Goal: Obtain resource: Obtain resource

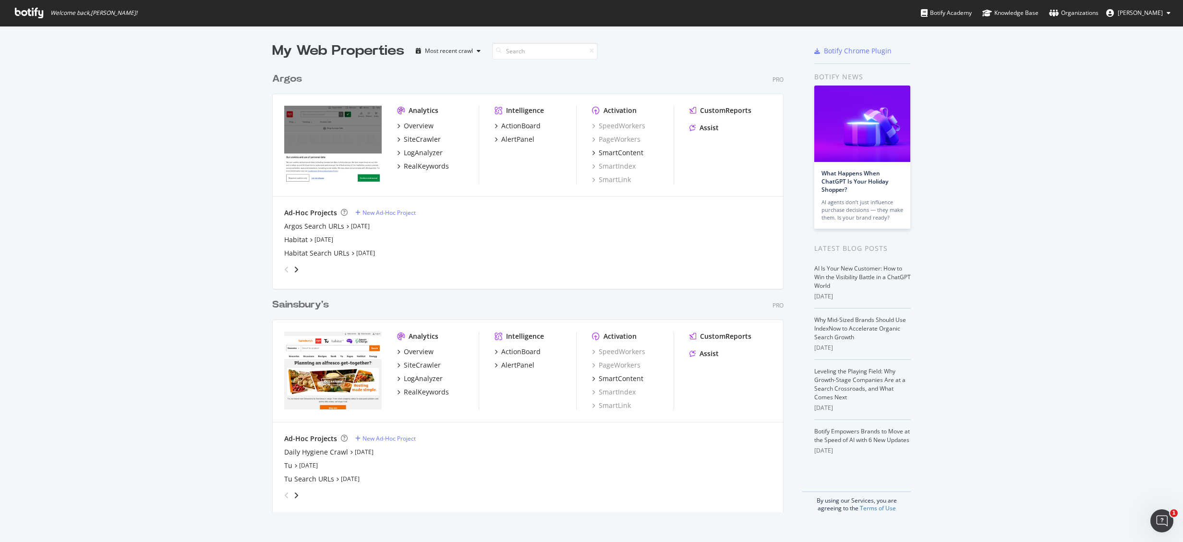
click at [223, 444] on div "My Web Properties Most recent crawl Argos Pro Analytics Overview SiteCrawler Lo…" at bounding box center [591, 276] width 1183 height 501
click at [334, 255] on div "Habitat Search URLs" at bounding box center [316, 253] width 65 height 10
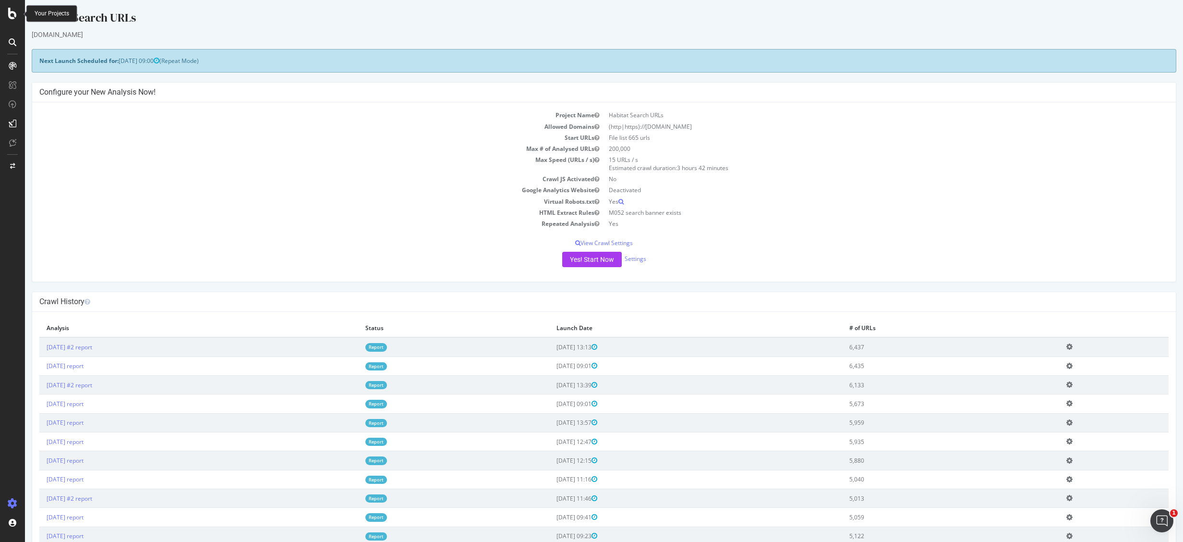
click at [11, 18] on icon at bounding box center [12, 14] width 9 height 12
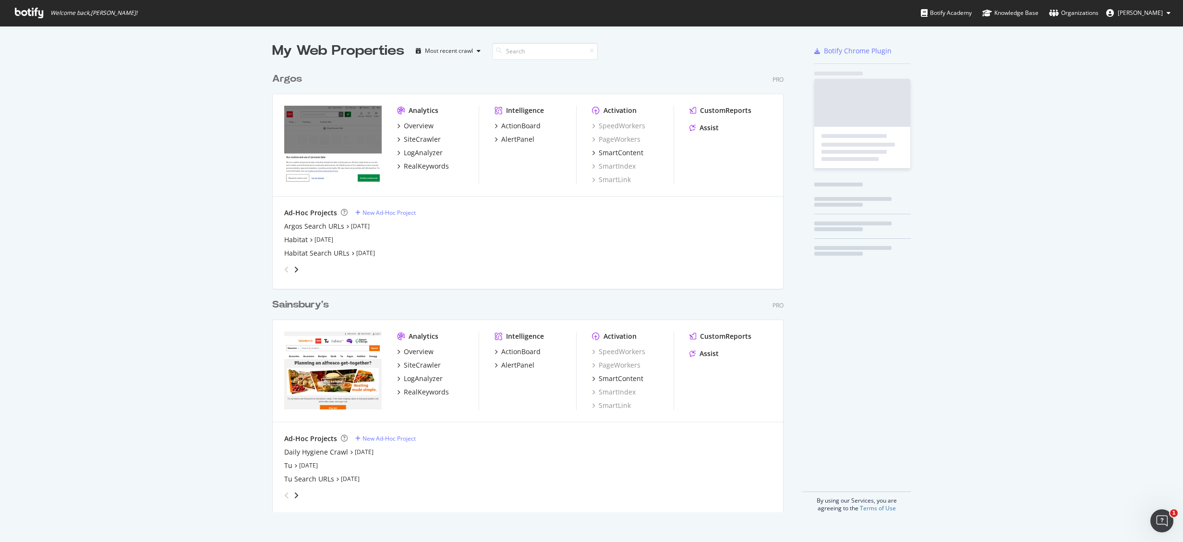
scroll to position [527, 1154]
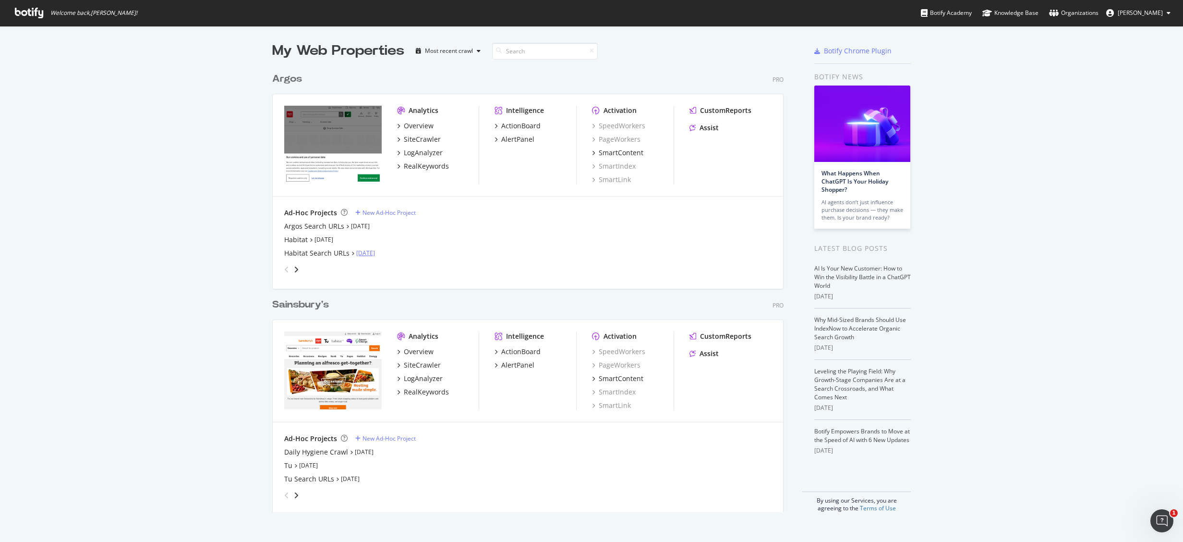
click at [359, 253] on link "[DATE]" at bounding box center [365, 253] width 19 height 8
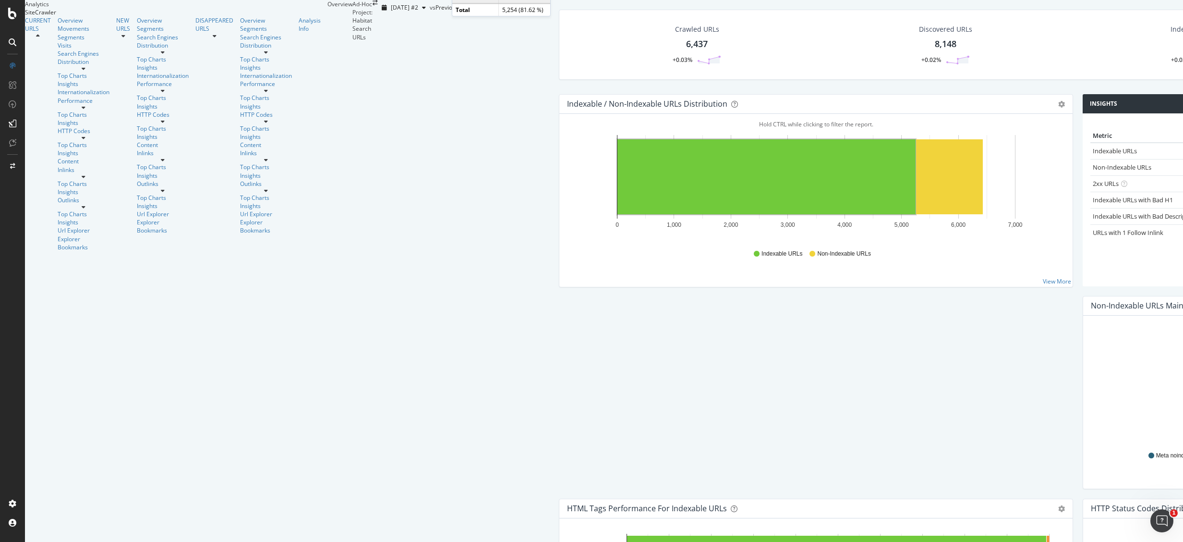
click at [618, 214] on rect "A chart." at bounding box center [767, 176] width 298 height 75
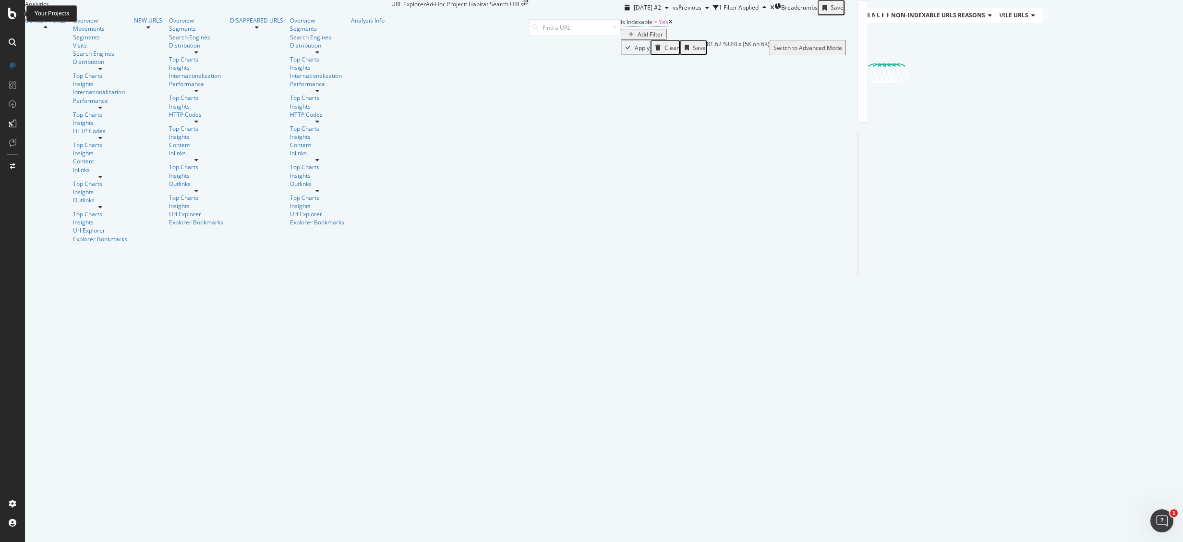
click at [10, 10] on icon at bounding box center [12, 14] width 9 height 12
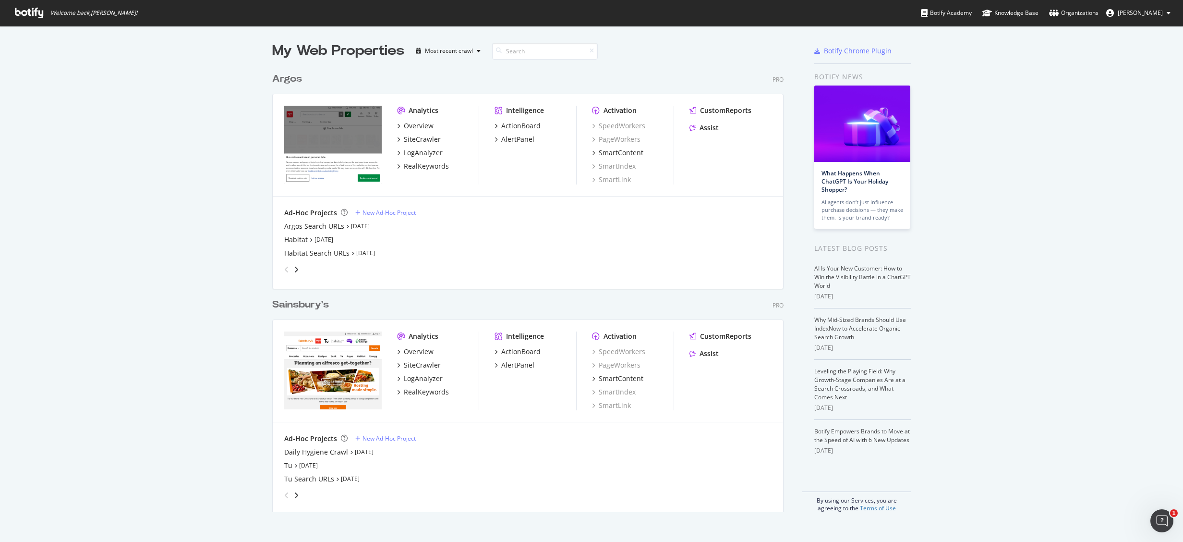
scroll to position [527, 1154]
click at [315, 242] on link "[DATE]" at bounding box center [324, 239] width 19 height 8
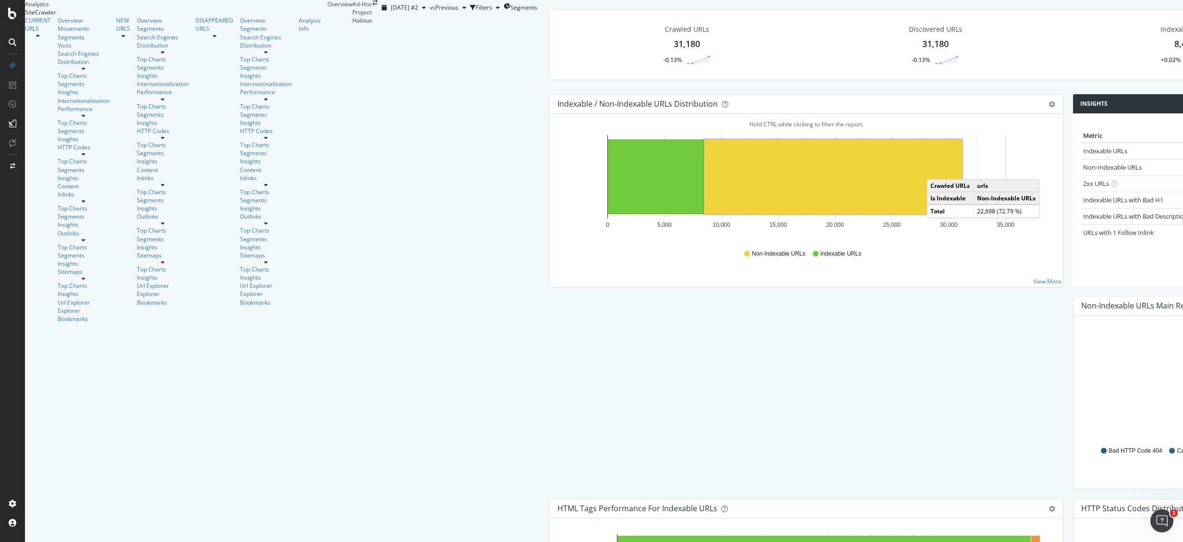
click at [58, 306] on div "Explorer Bookmarks" at bounding box center [84, 314] width 52 height 16
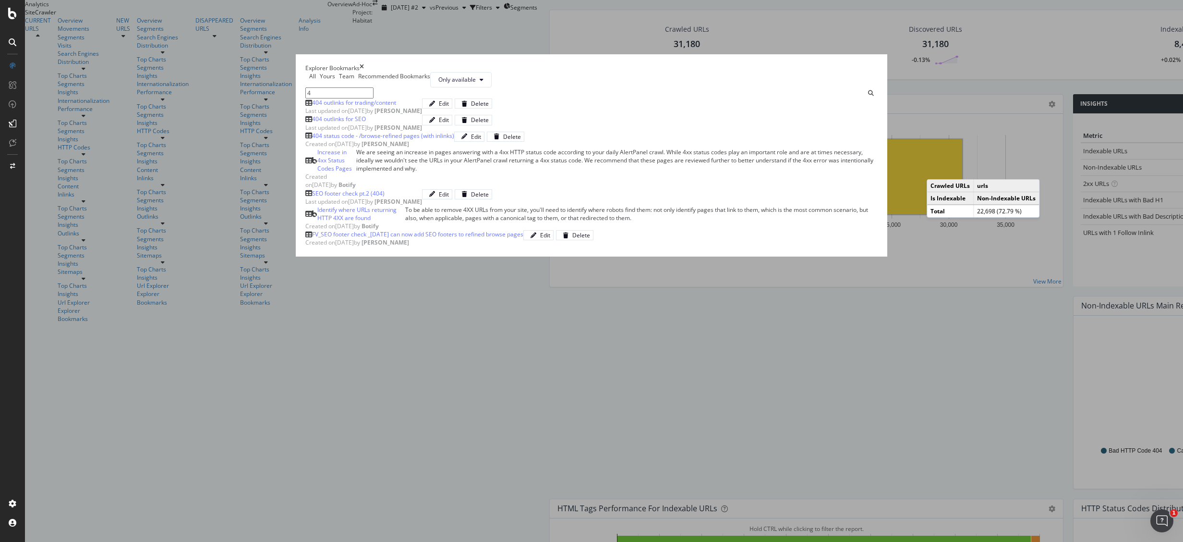
type input "4"
click at [360, 107] on div "404 outlinks for trading/content" at bounding box center [354, 102] width 84 height 8
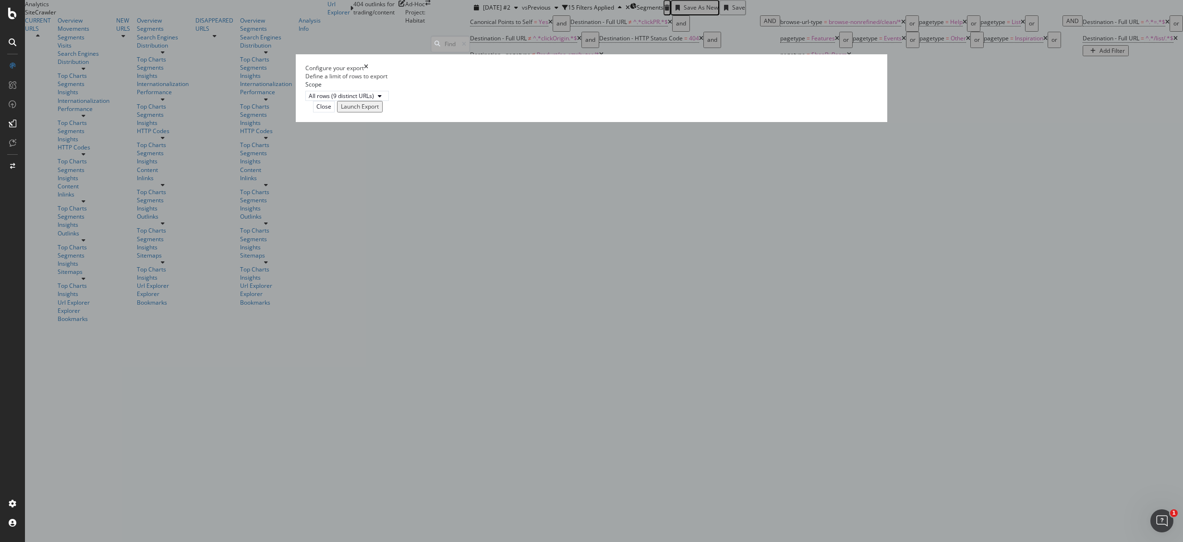
click at [379, 110] on div "Launch Export" at bounding box center [360, 106] width 38 height 8
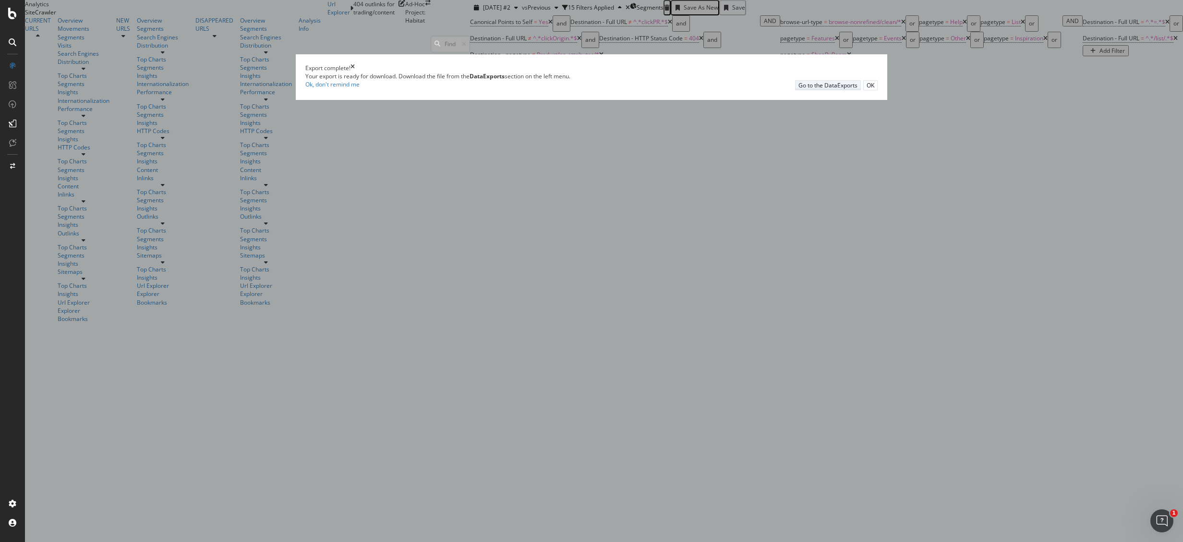
click at [799, 89] on div "Go to the DataExports" at bounding box center [828, 85] width 59 height 8
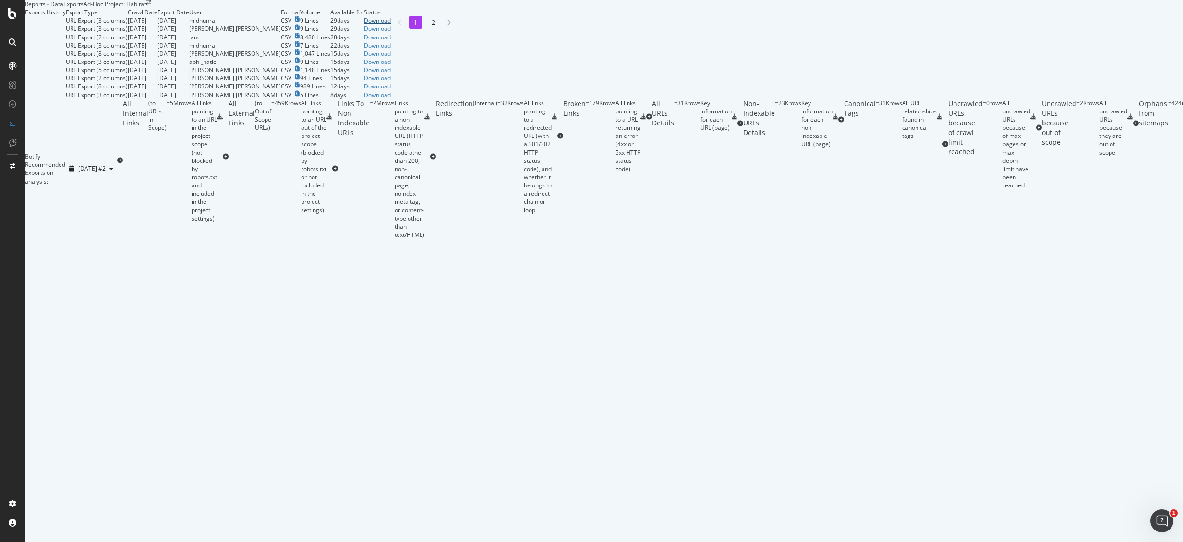
click at [391, 24] on div "Download" at bounding box center [377, 20] width 27 height 8
click at [12, 12] on icon at bounding box center [12, 14] width 9 height 12
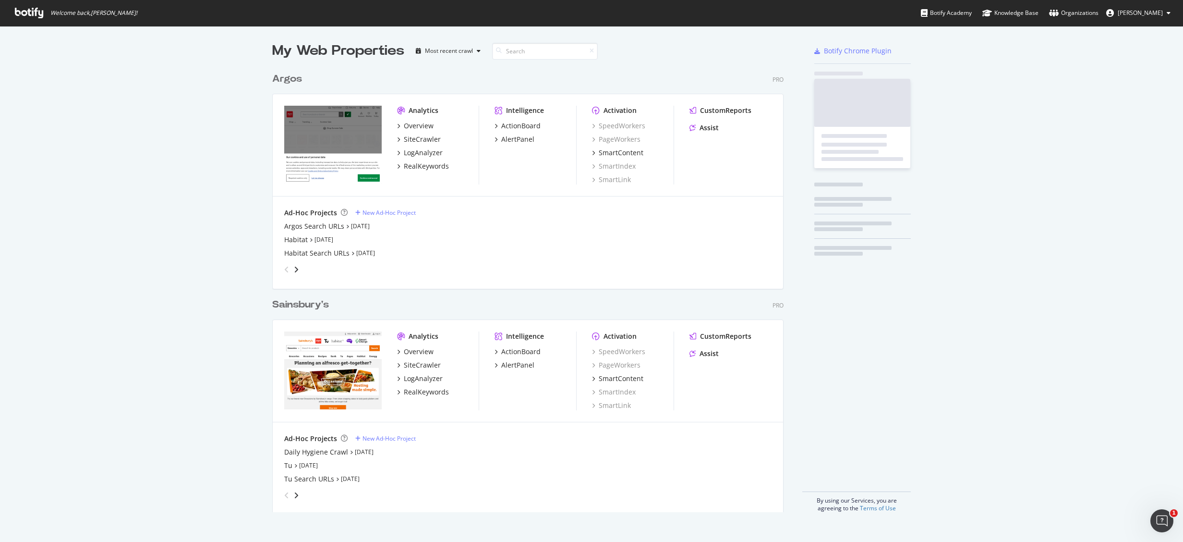
scroll to position [527, 1154]
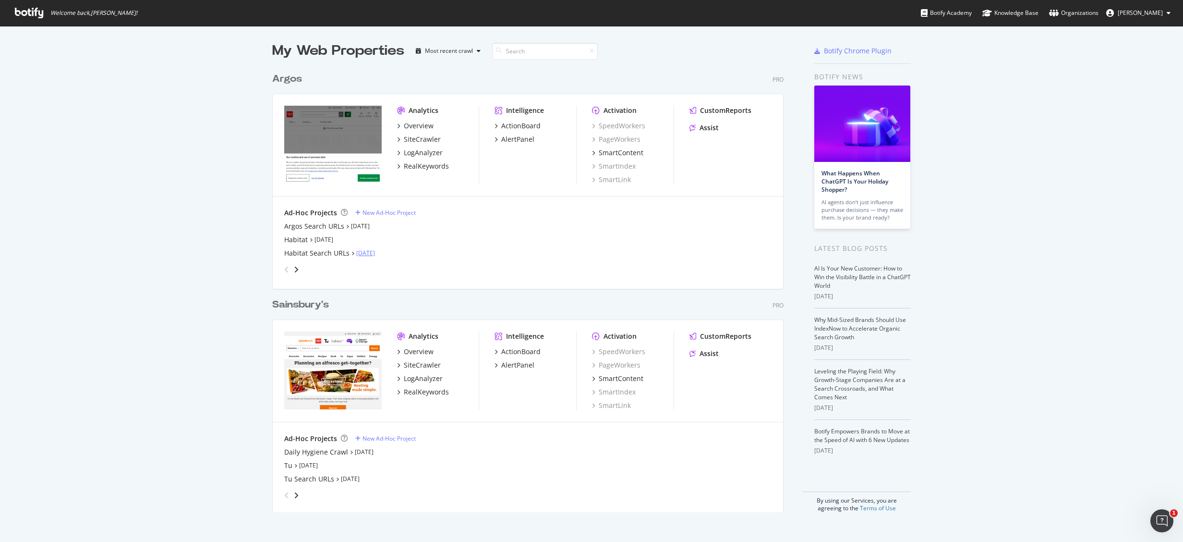
click at [371, 253] on link "[DATE]" at bounding box center [365, 253] width 19 height 8
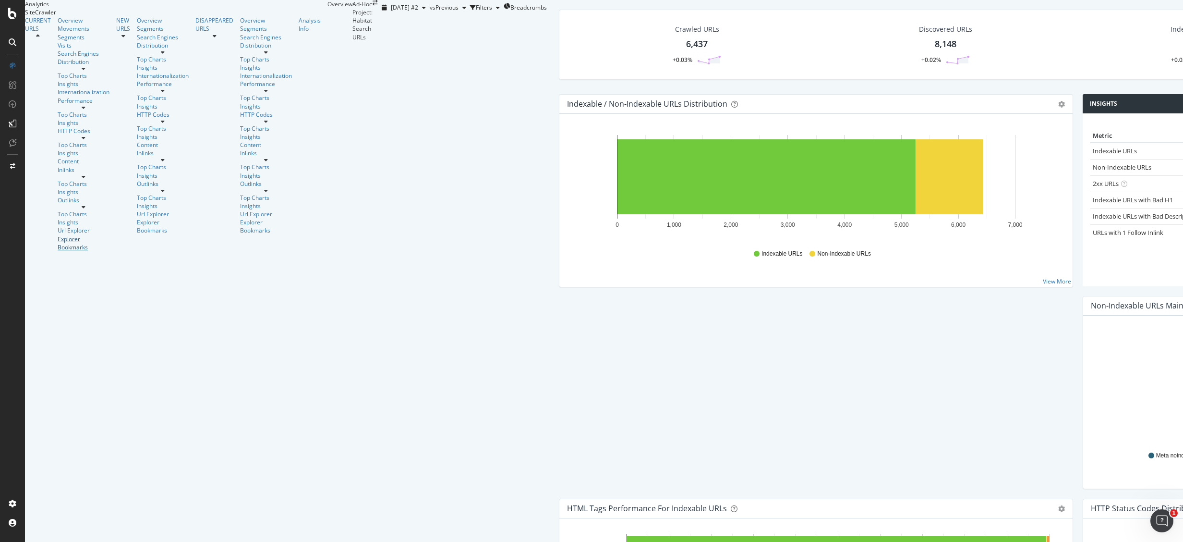
click at [75, 235] on div "Explorer Bookmarks" at bounding box center [84, 243] width 52 height 16
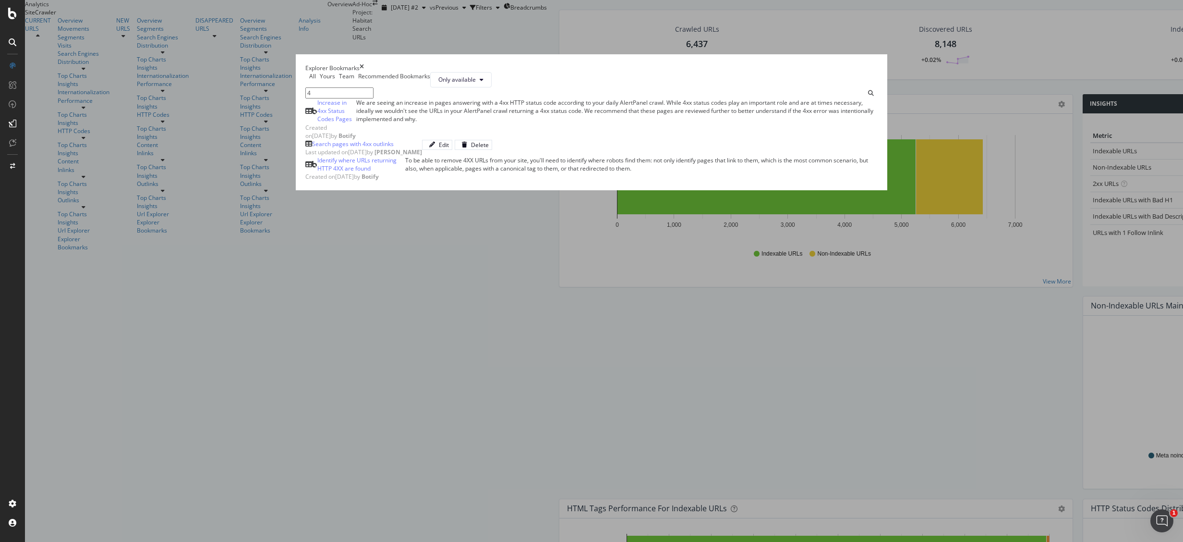
type input "4"
click at [405, 156] on div "Search pages with 4xx outlinks Last updated on [DATE] by [PERSON_NAME] Edit Del…" at bounding box center [591, 148] width 572 height 16
